Goal: Connect with others: Connect with others

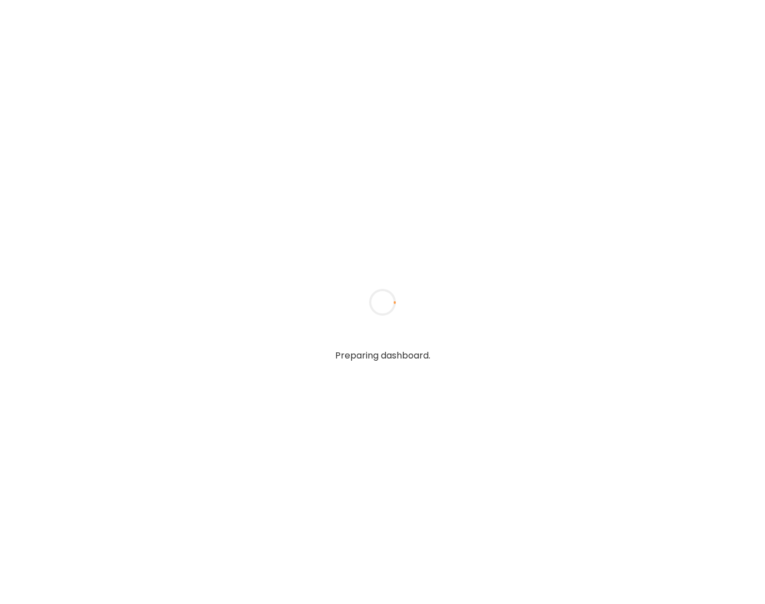
type input "**********"
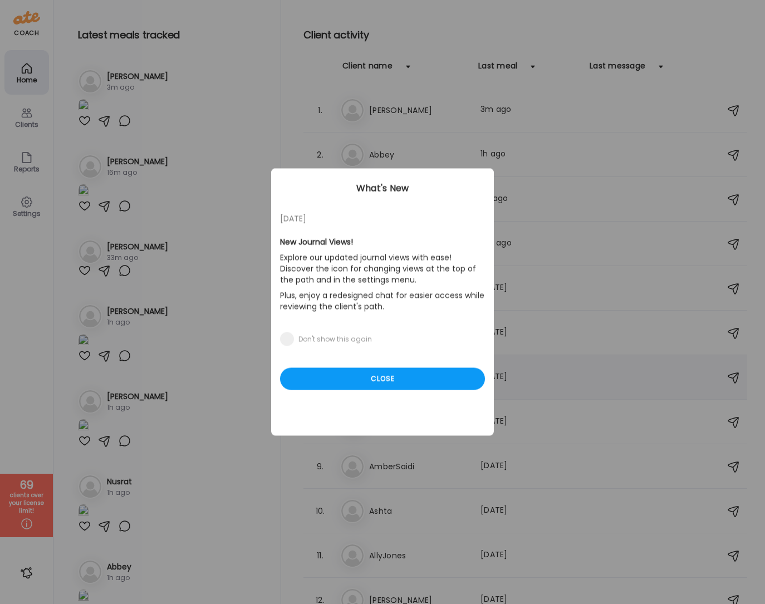
type input "**********"
click at [314, 387] on div "Close" at bounding box center [382, 379] width 205 height 22
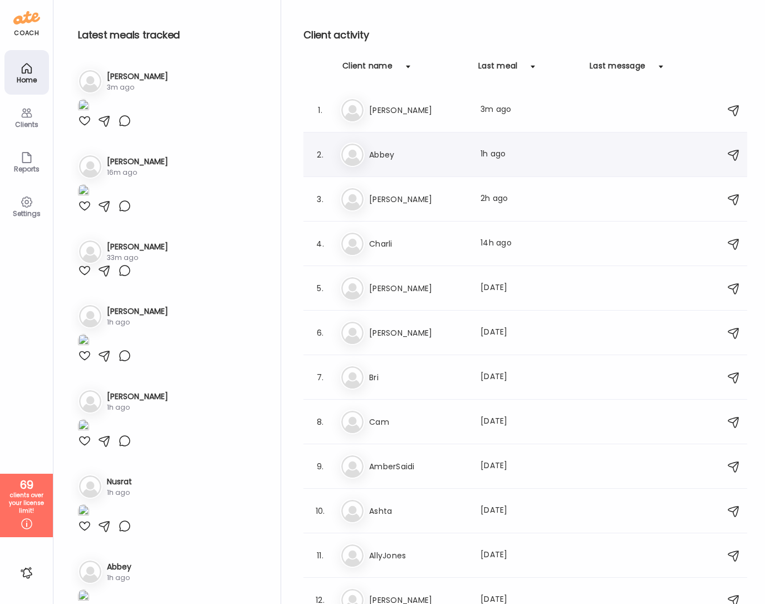
click at [393, 151] on h3 "Abbey" at bounding box center [418, 154] width 98 height 13
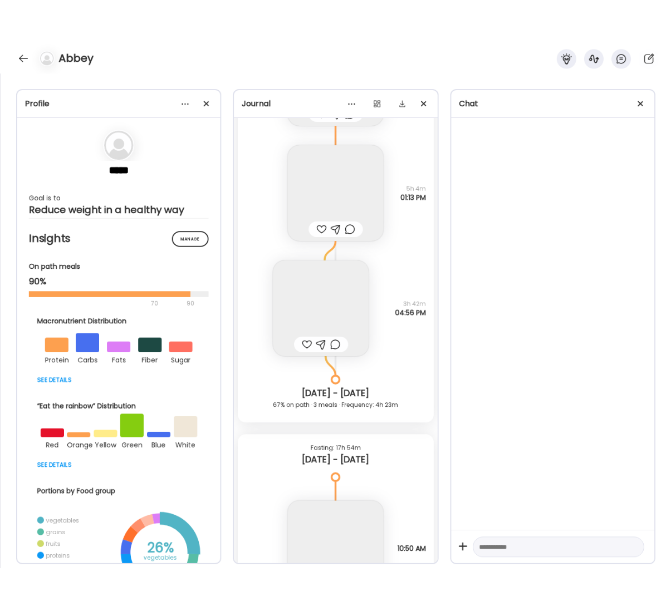
scroll to position [16590, 0]
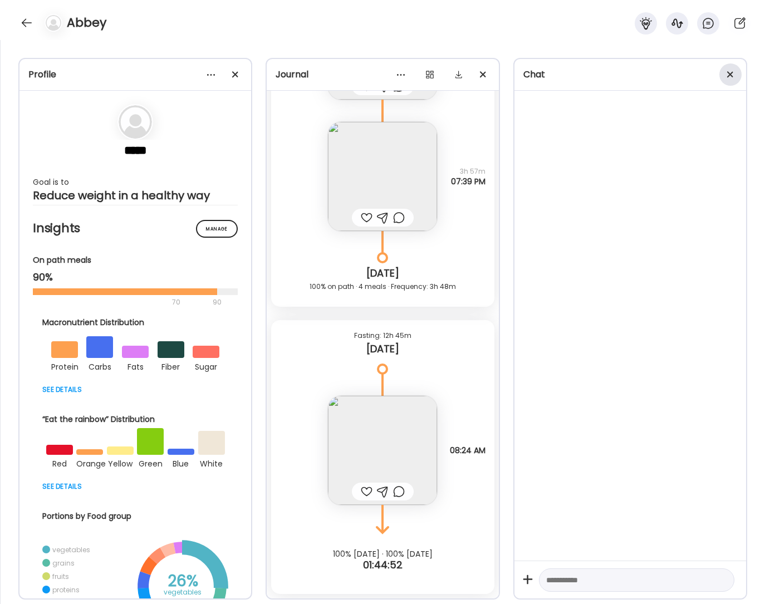
click at [732, 76] on div at bounding box center [730, 74] width 22 height 22
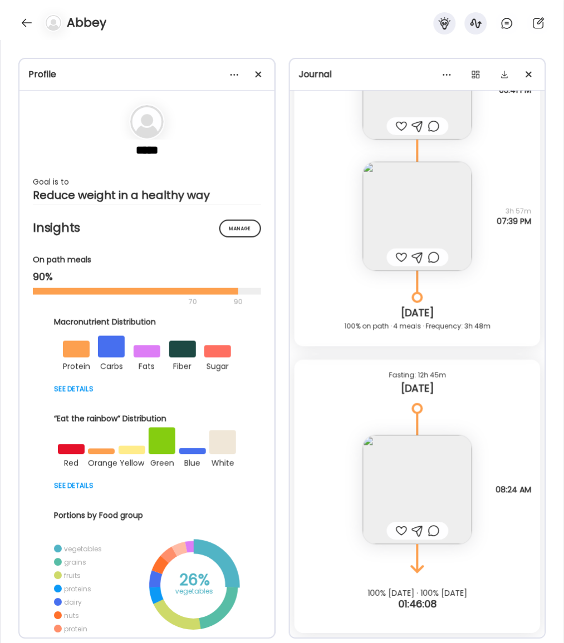
scroll to position [16551, 0]
click at [440, 472] on img at bounding box center [417, 489] width 109 height 109
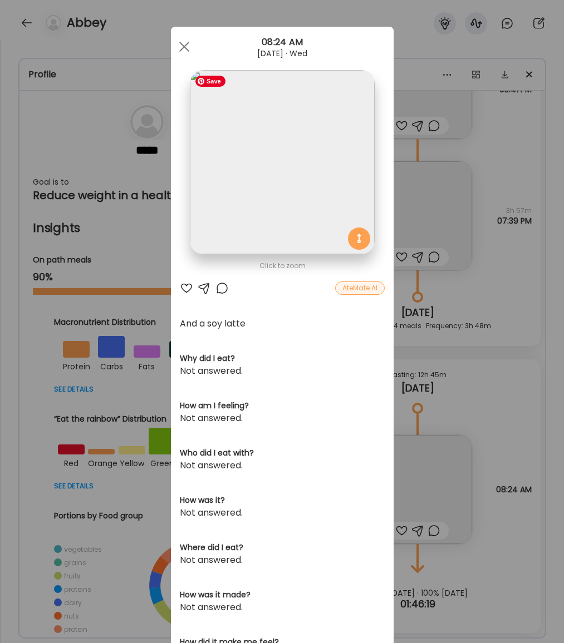
click at [327, 133] on img at bounding box center [282, 162] width 184 height 184
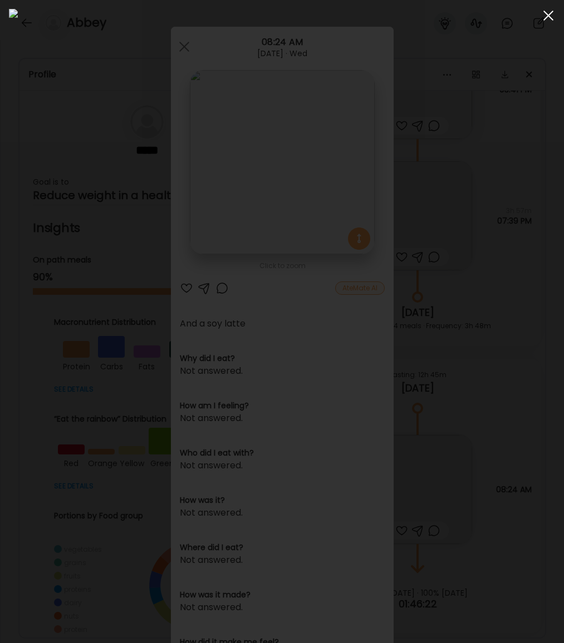
click at [550, 18] on span at bounding box center [548, 16] width 10 height 10
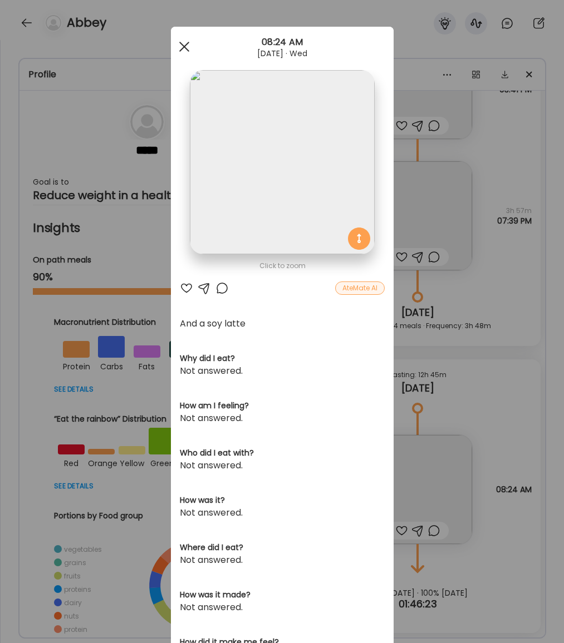
click at [189, 42] on div at bounding box center [184, 47] width 22 height 22
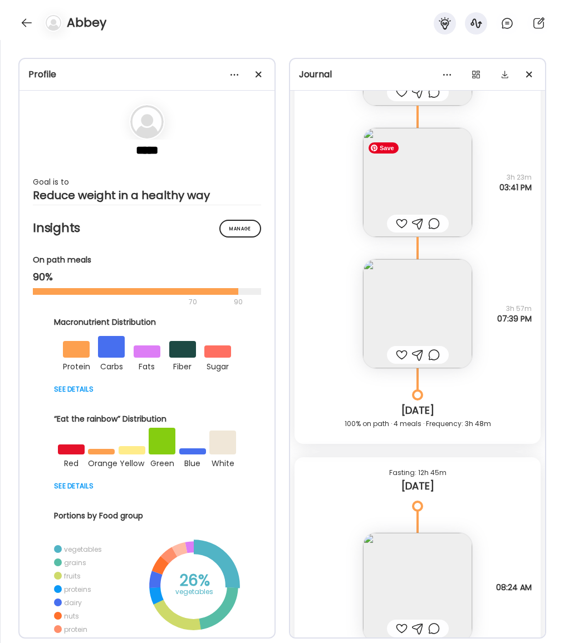
scroll to position [16444, 0]
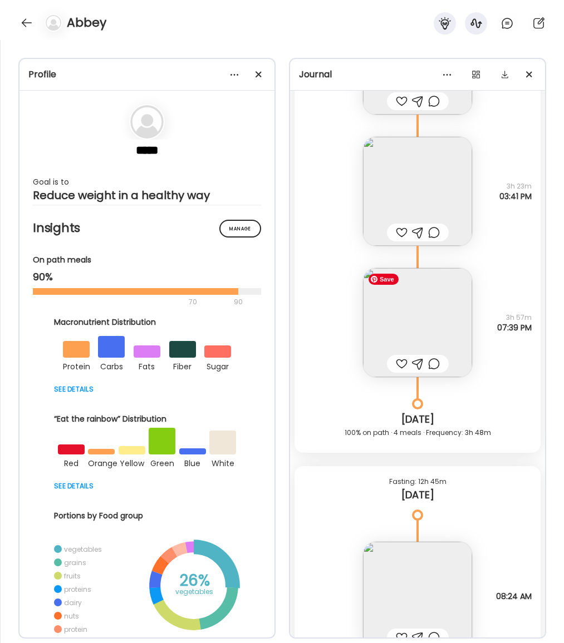
click at [430, 315] on img at bounding box center [417, 322] width 109 height 109
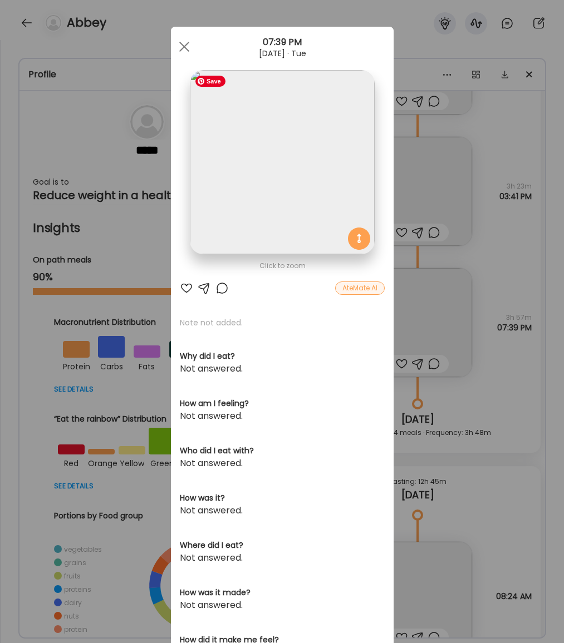
click at [302, 188] on img at bounding box center [282, 162] width 184 height 184
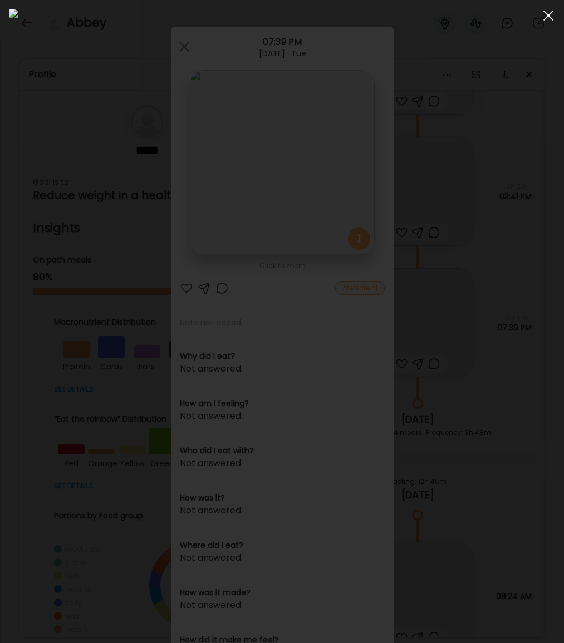
click at [545, 16] on div at bounding box center [548, 15] width 22 height 22
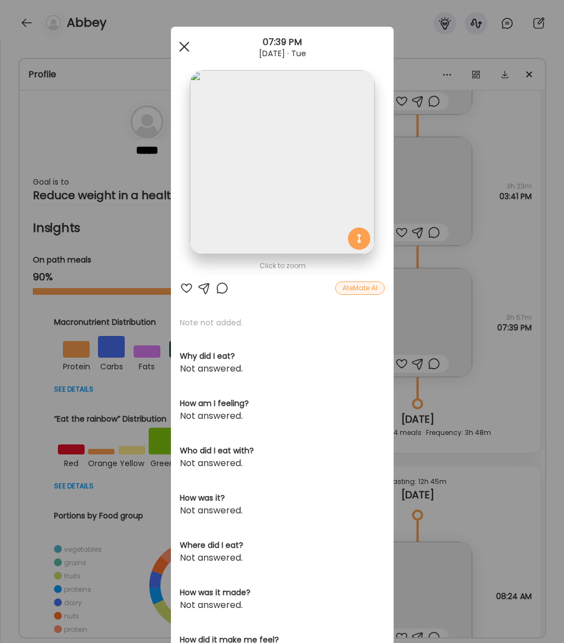
click at [188, 48] on div at bounding box center [184, 47] width 22 height 22
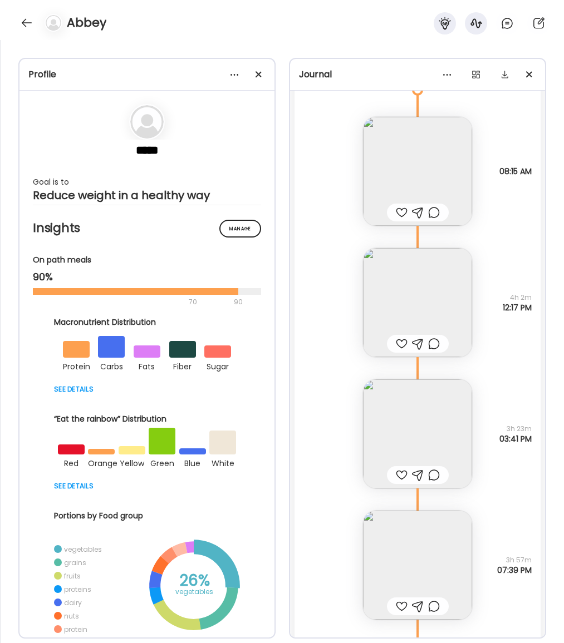
scroll to position [16191, 0]
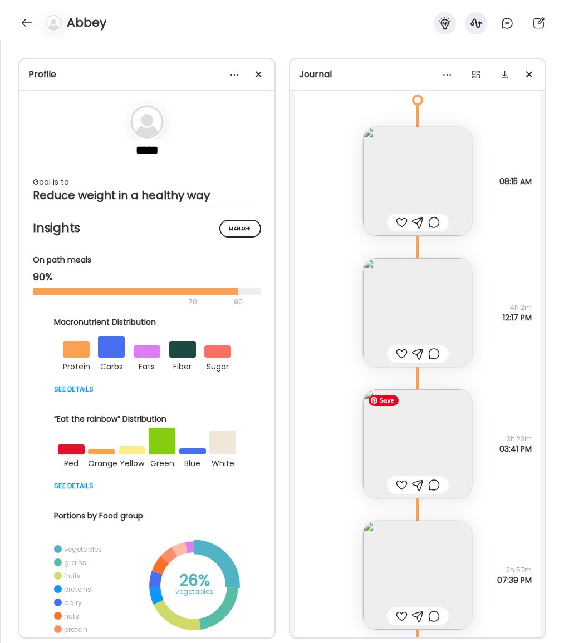
click at [425, 435] on img at bounding box center [417, 444] width 109 height 109
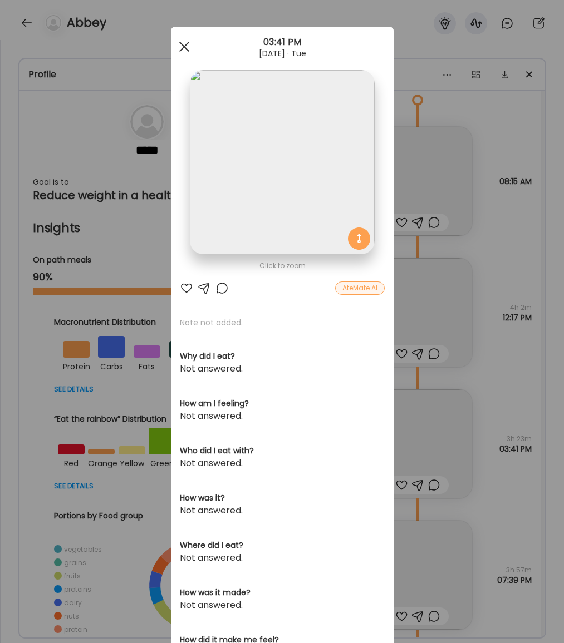
click at [181, 46] on div at bounding box center [184, 47] width 22 height 22
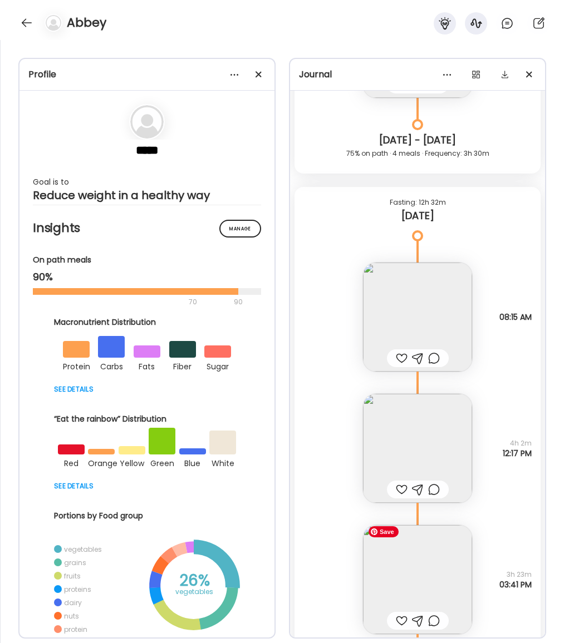
scroll to position [16041, 0]
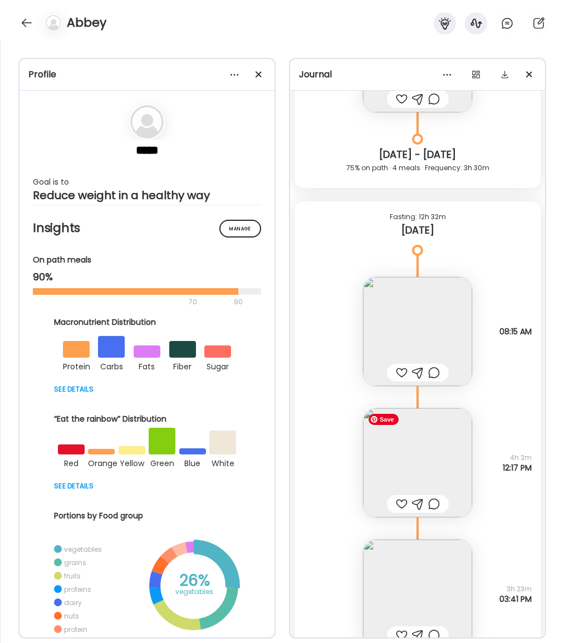
click at [423, 470] on img at bounding box center [417, 462] width 109 height 109
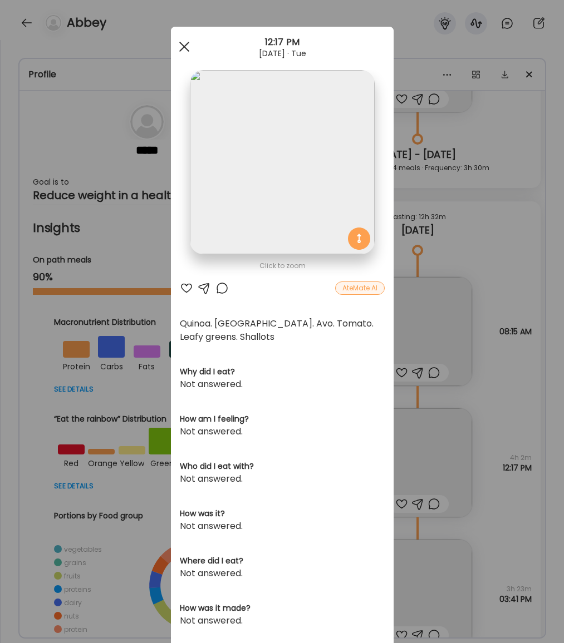
click at [186, 48] on span at bounding box center [184, 47] width 10 height 10
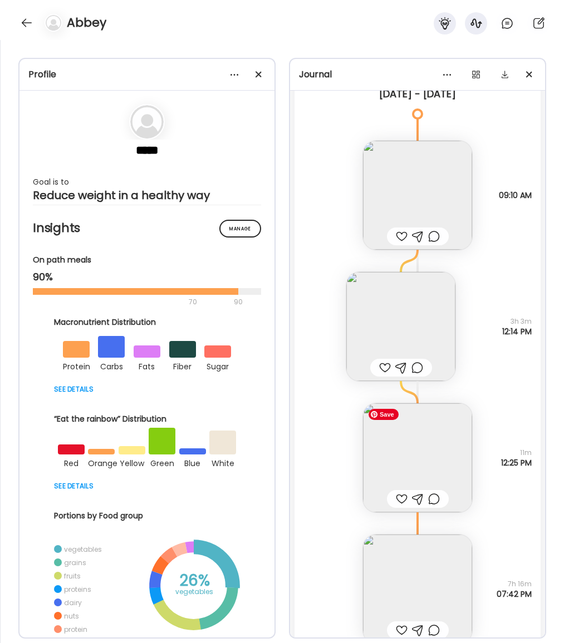
scroll to position [15555, 0]
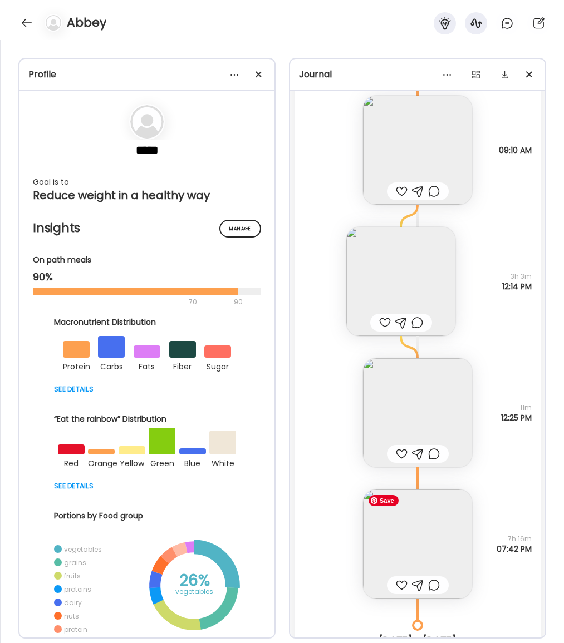
click at [436, 549] on img at bounding box center [417, 544] width 109 height 109
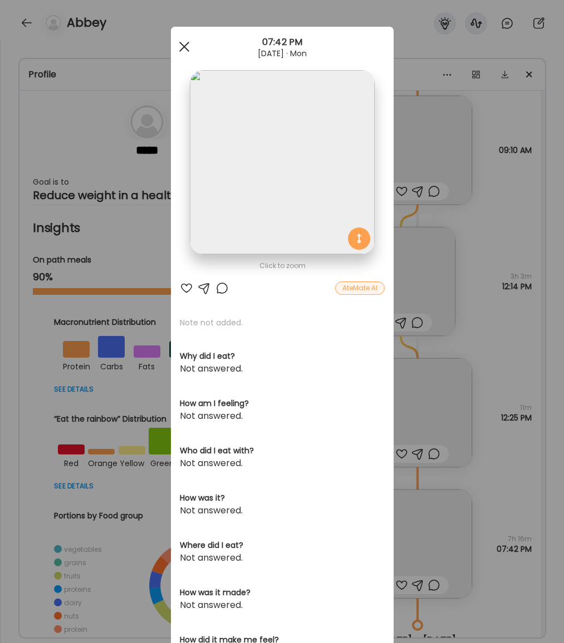
click at [185, 47] on span at bounding box center [184, 47] width 10 height 10
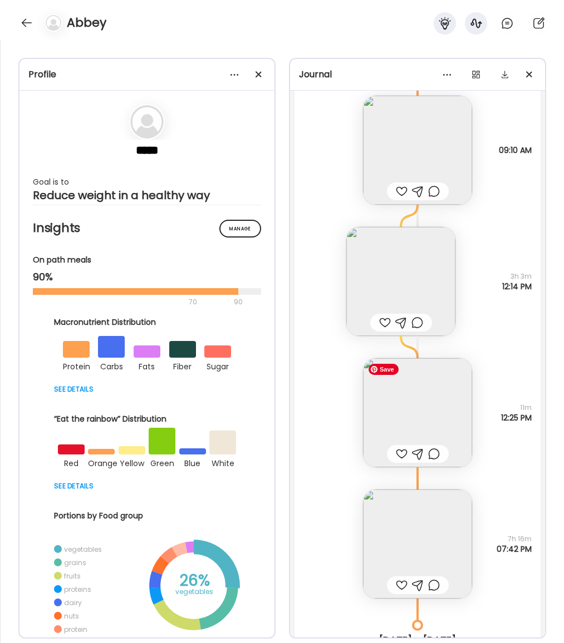
click at [391, 408] on img at bounding box center [417, 412] width 109 height 109
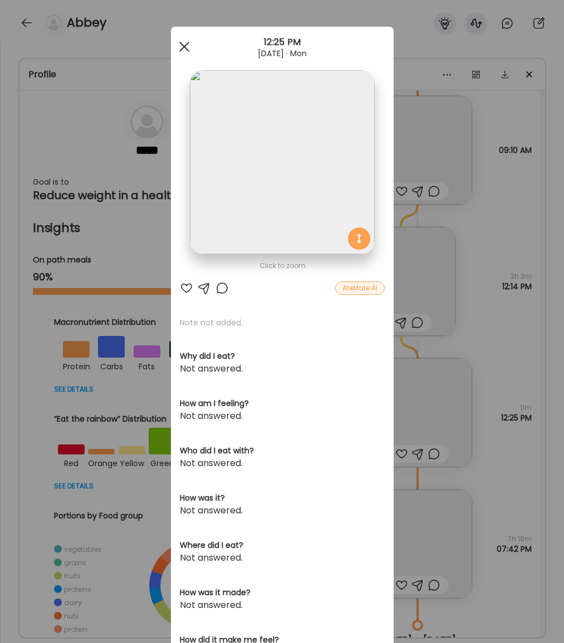
click at [189, 48] on div at bounding box center [184, 47] width 22 height 22
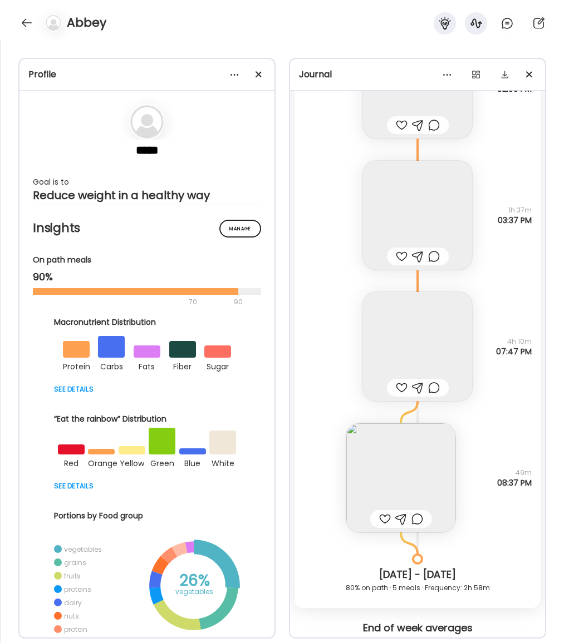
scroll to position [14881, 0]
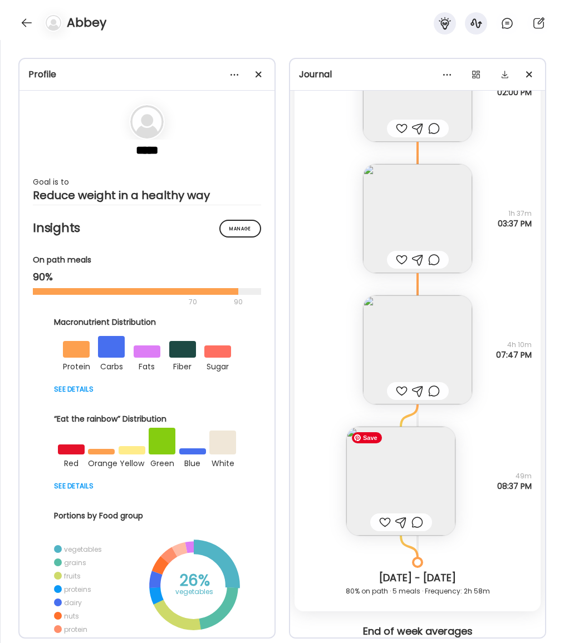
click at [421, 498] on img at bounding box center [400, 481] width 109 height 109
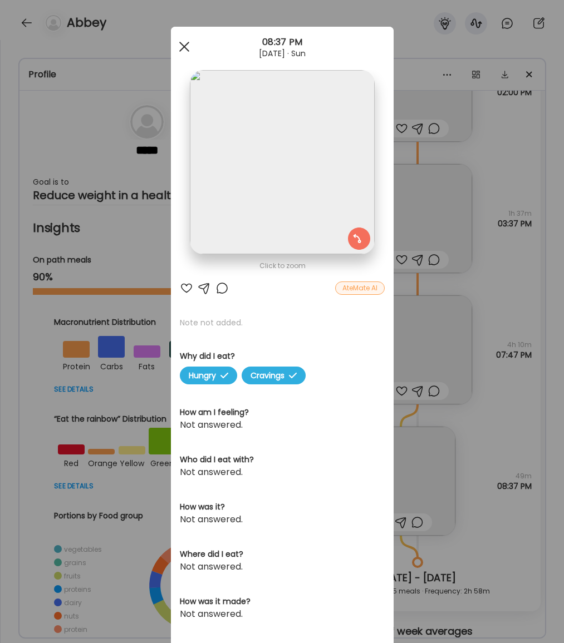
click at [185, 50] on div at bounding box center [184, 47] width 22 height 22
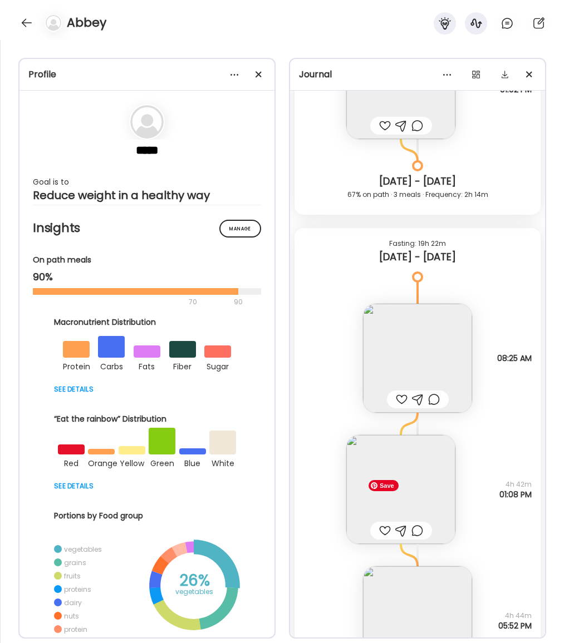
scroll to position [13941, 0]
click at [424, 507] on img at bounding box center [400, 490] width 109 height 109
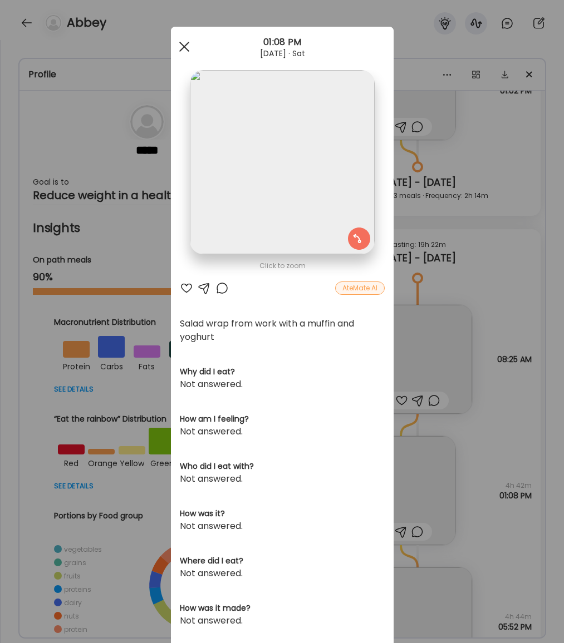
click at [184, 45] on div at bounding box center [184, 47] width 22 height 22
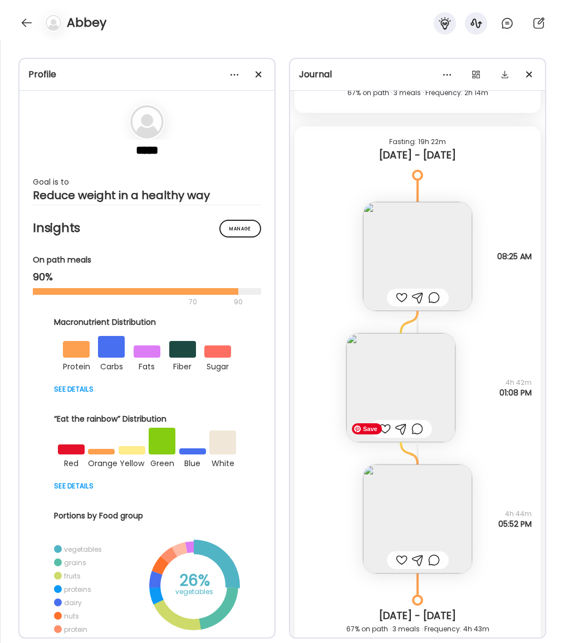
scroll to position [14045, 0]
click at [396, 378] on img at bounding box center [400, 386] width 109 height 109
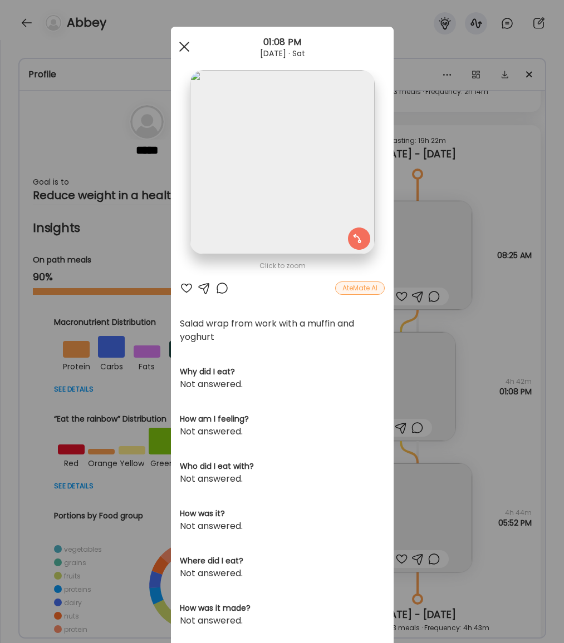
click at [186, 44] on span at bounding box center [184, 47] width 10 height 10
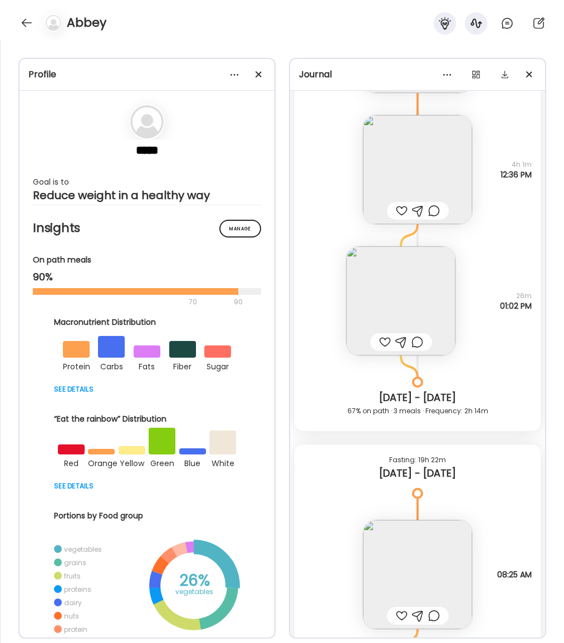
scroll to position [13716, 0]
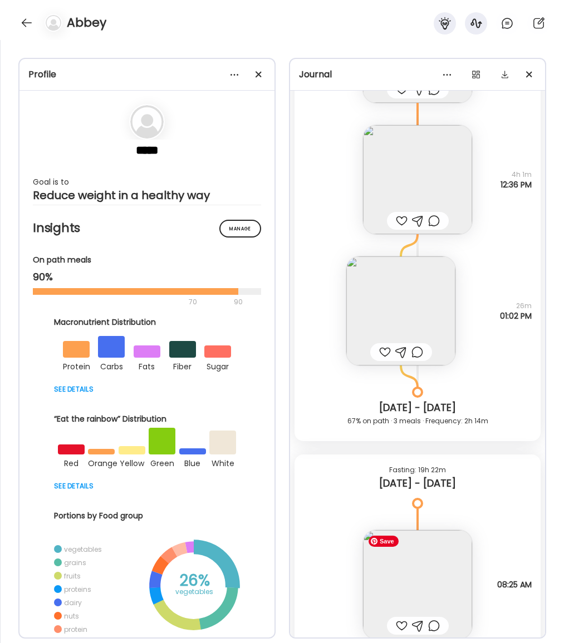
click at [402, 590] on img at bounding box center [417, 584] width 109 height 109
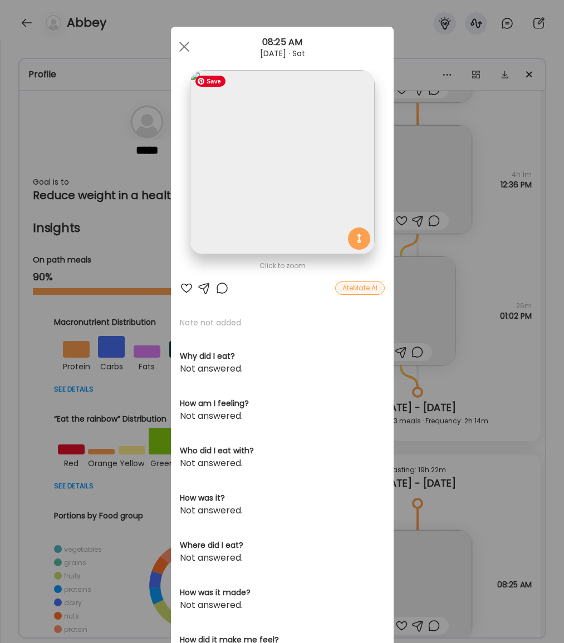
click at [308, 152] on img at bounding box center [282, 162] width 184 height 184
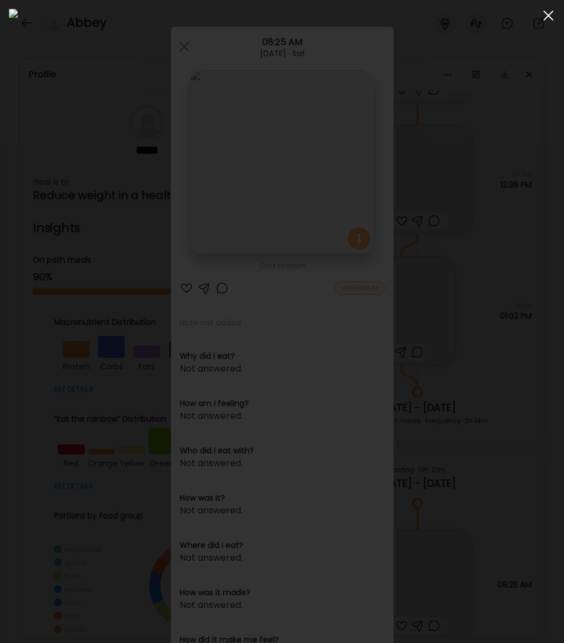
click at [546, 16] on span at bounding box center [548, 16] width 10 height 10
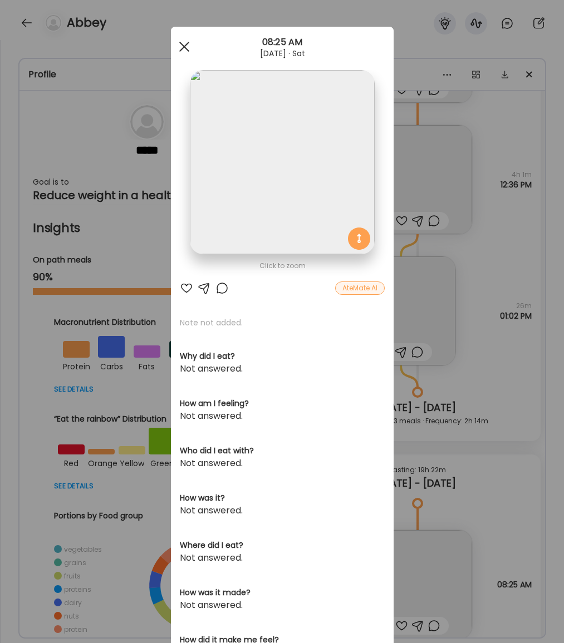
click at [183, 45] on div at bounding box center [184, 47] width 22 height 22
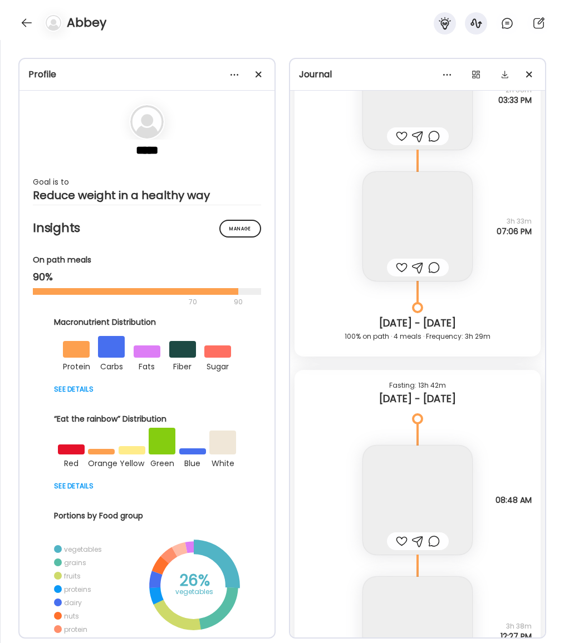
scroll to position [7524, 0]
